Goal: Information Seeking & Learning: Find specific fact

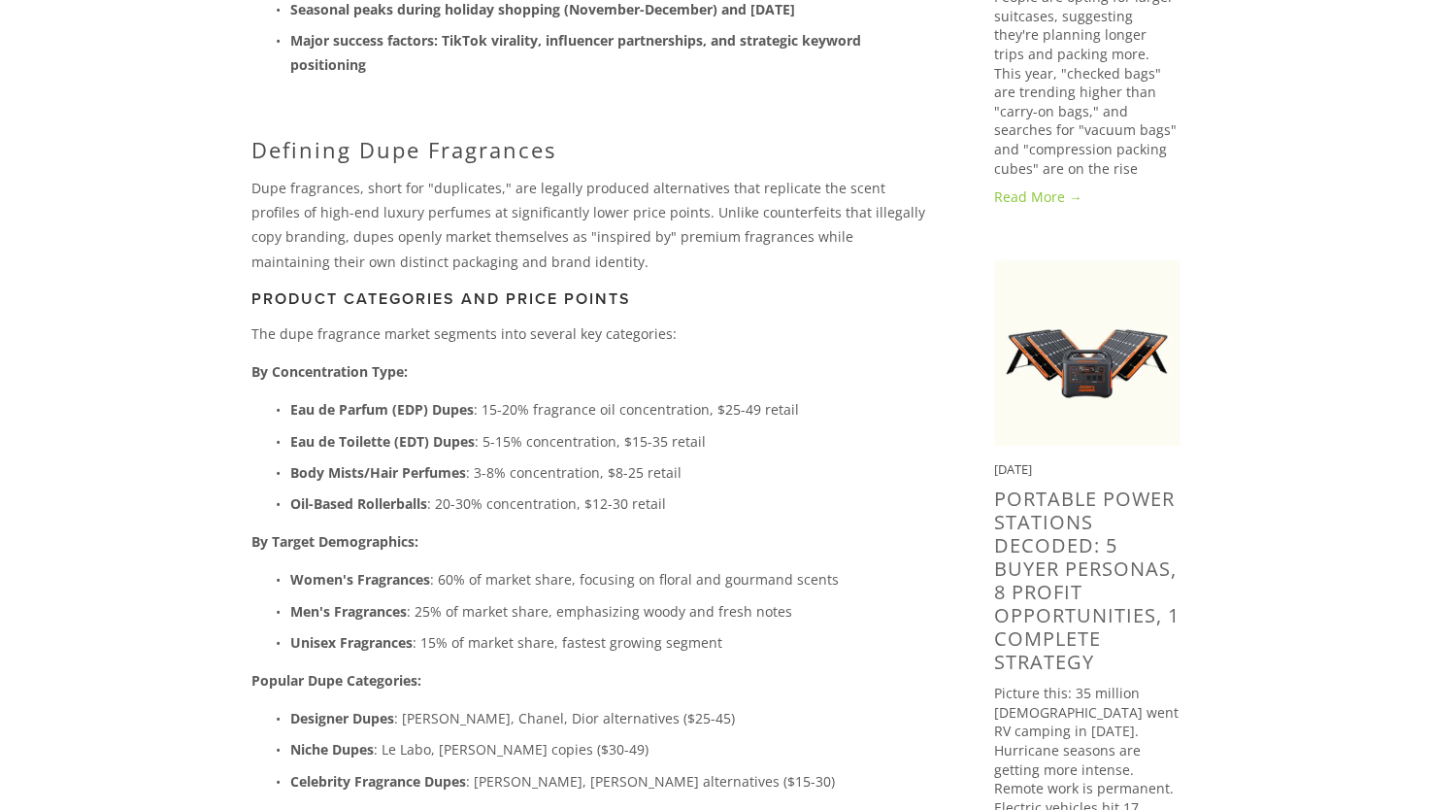
scroll to position [878, 0]
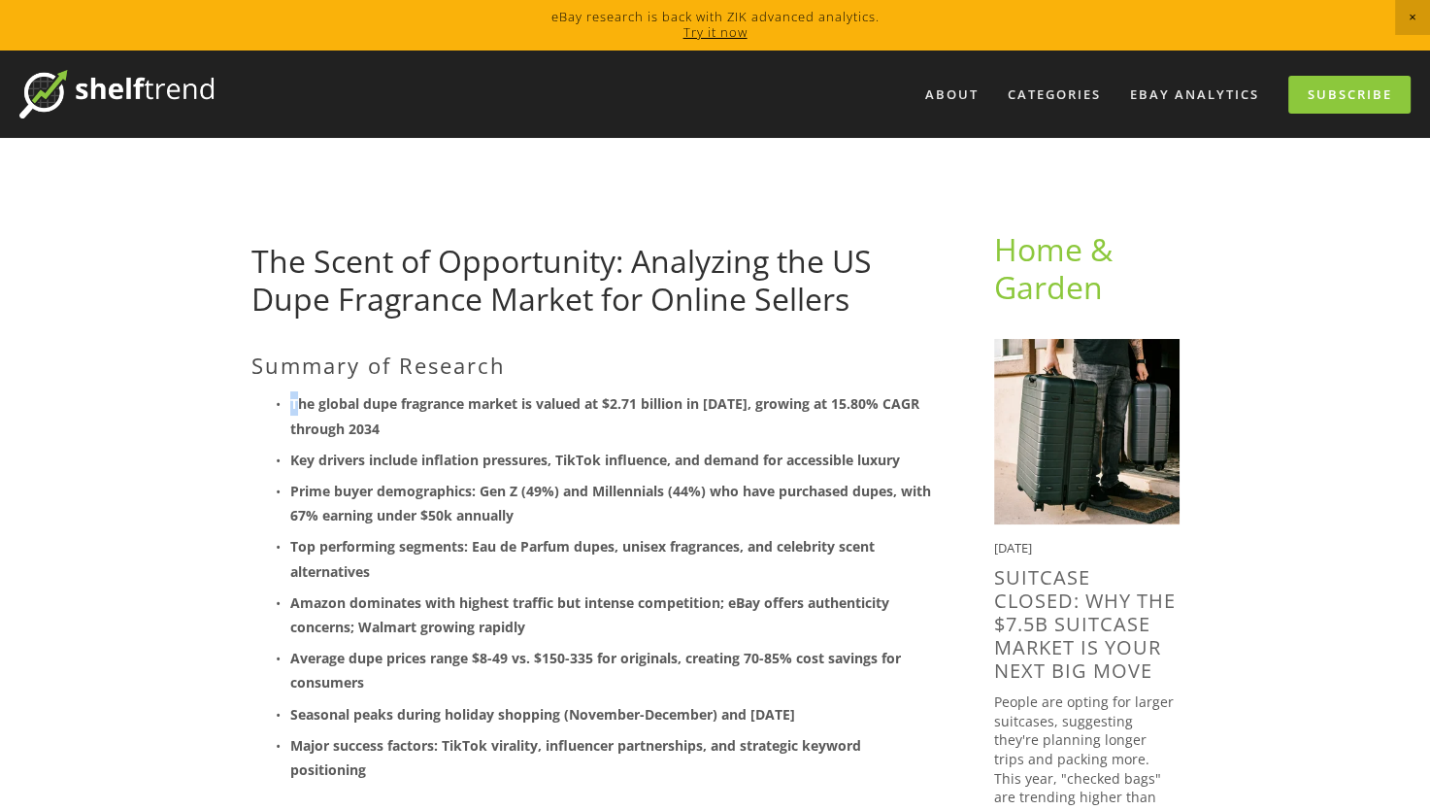
drag, startPoint x: 264, startPoint y: 391, endPoint x: 301, endPoint y: 403, distance: 38.7
click at [301, 403] on p "The global dupe fragrance market is valued at $2.71 billion in [DATE], growing …" at bounding box center [611, 415] width 642 height 49
click at [302, 398] on strong "The global dupe fragrance market is valued at $2.71 billion in [DATE], growing …" at bounding box center [606, 415] width 633 height 43
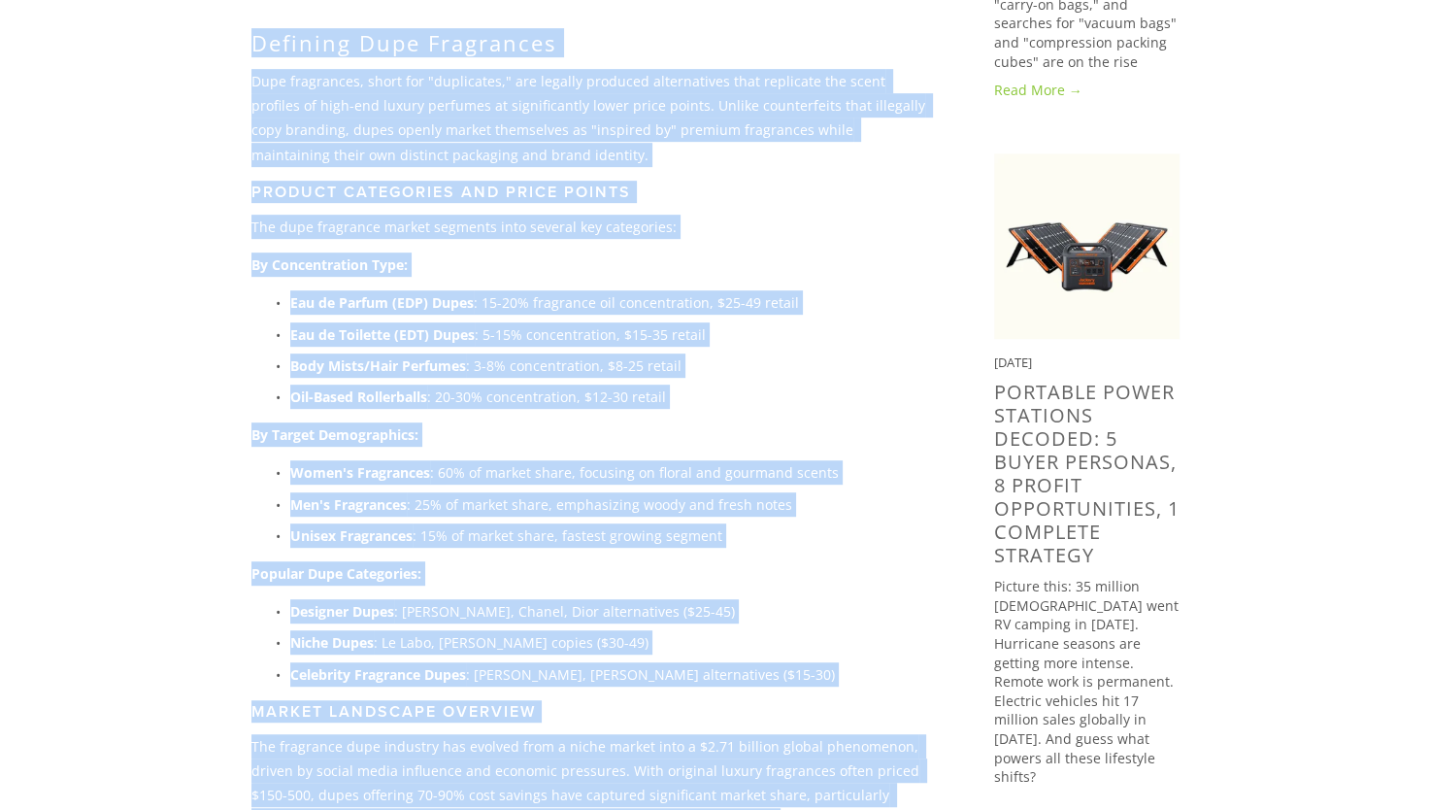
scroll to position [1206, 0]
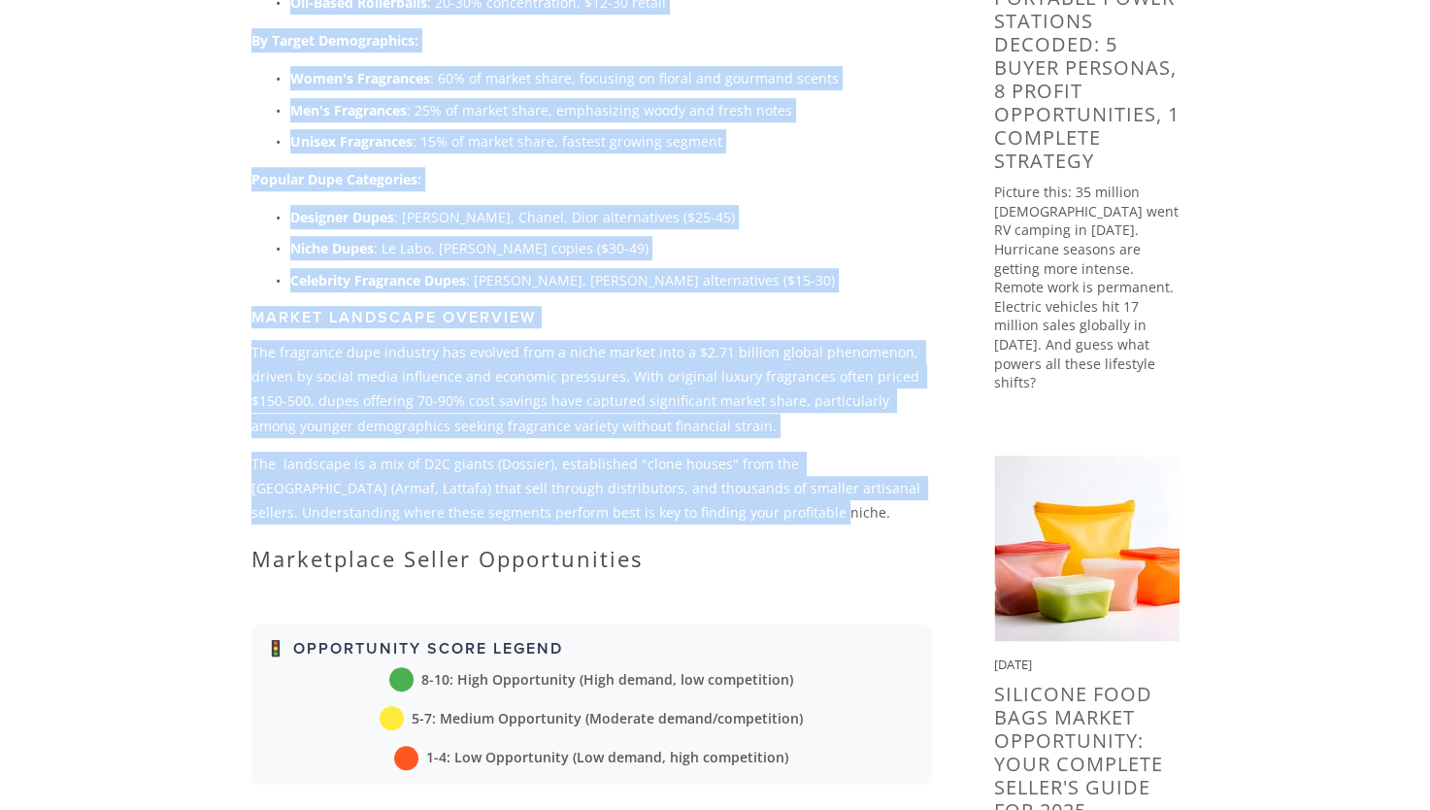
drag, startPoint x: 291, startPoint y: 403, endPoint x: 679, endPoint y: 506, distance: 400.8
copy div "The global dupe fragrance market is valued at $2.71 billion in 2024, growing at…"
